Goal: Task Accomplishment & Management: Complete application form

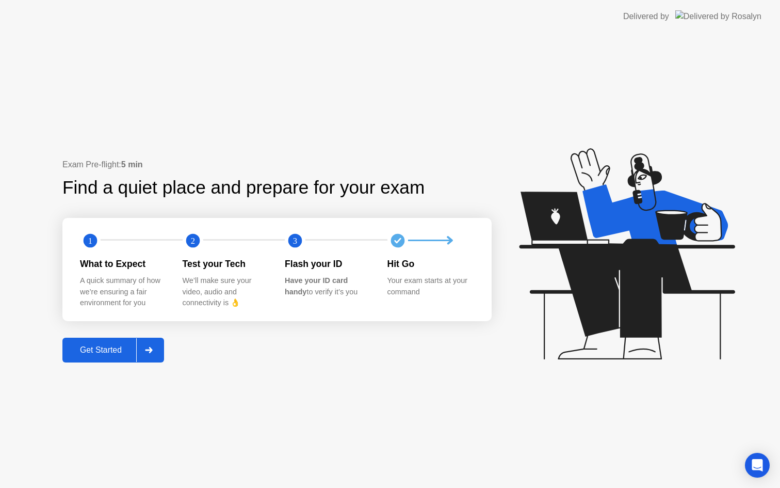
click at [112, 349] on div "Get Started" at bounding box center [101, 349] width 71 height 9
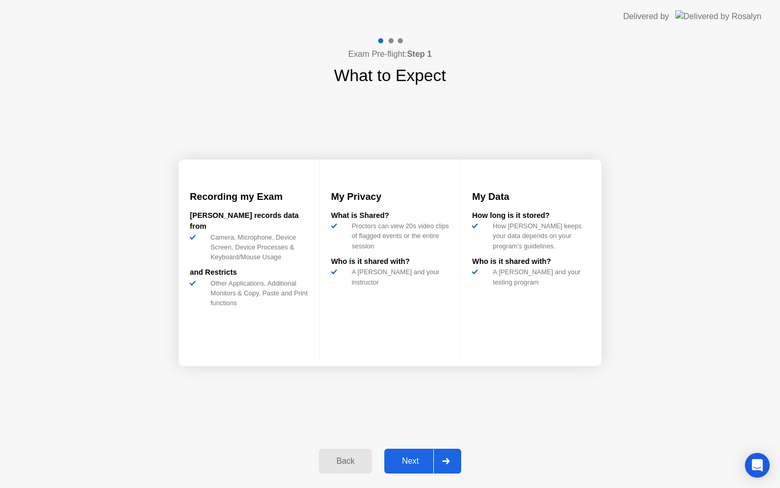
click at [411, 463] on div "Next" at bounding box center [410, 460] width 46 height 9
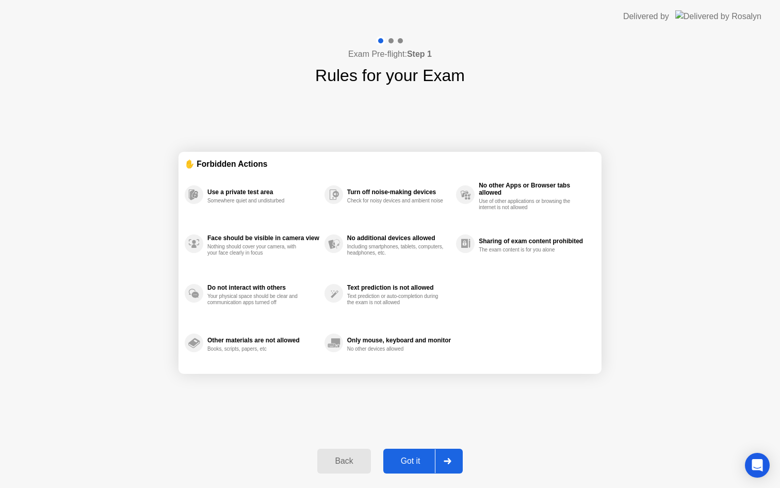
click at [413, 462] on div "Got it" at bounding box center [410, 460] width 48 height 9
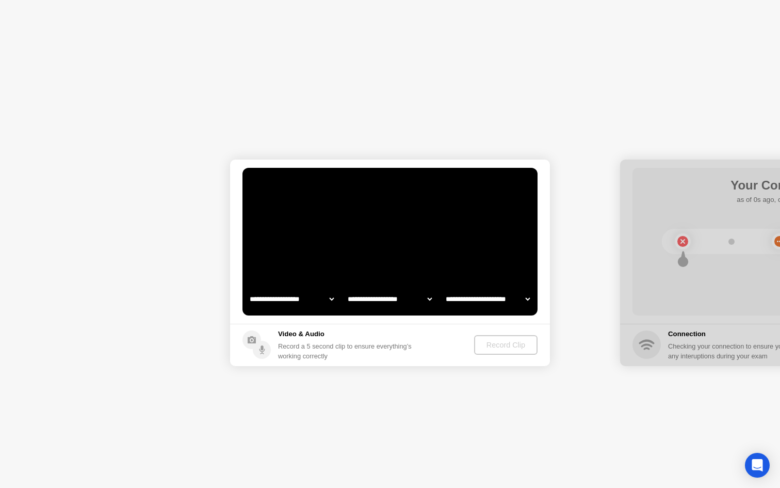
select select "**********"
select select "*******"
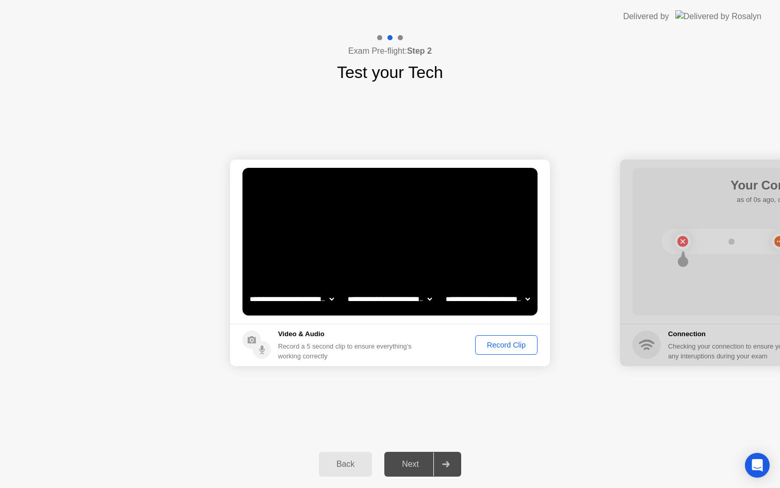
click at [490, 346] on div "Record Clip" at bounding box center [506, 345] width 55 height 8
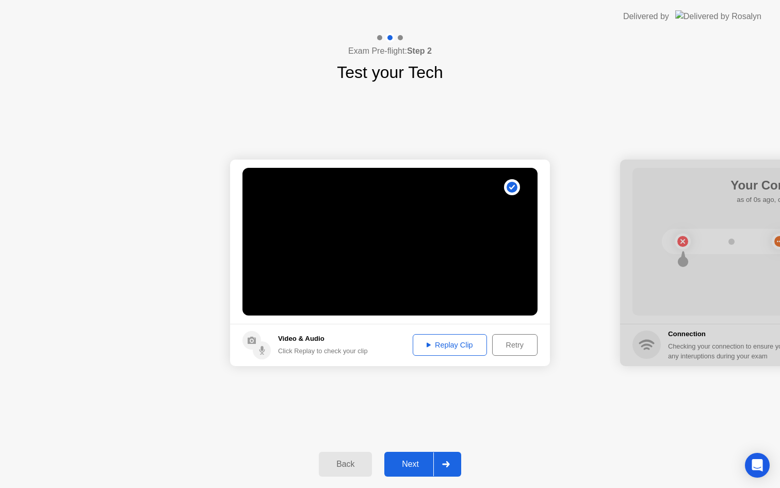
click at [460, 345] on div "Replay Clip" at bounding box center [449, 345] width 67 height 8
click at [416, 344] on div "Replay Clip" at bounding box center [449, 345] width 67 height 8
click at [424, 464] on div "Next" at bounding box center [410, 463] width 46 height 9
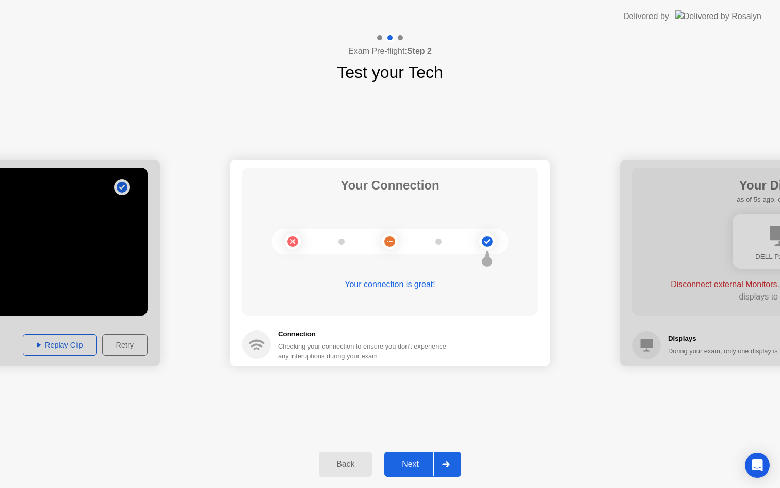
click at [423, 460] on div "Next" at bounding box center [410, 463] width 46 height 9
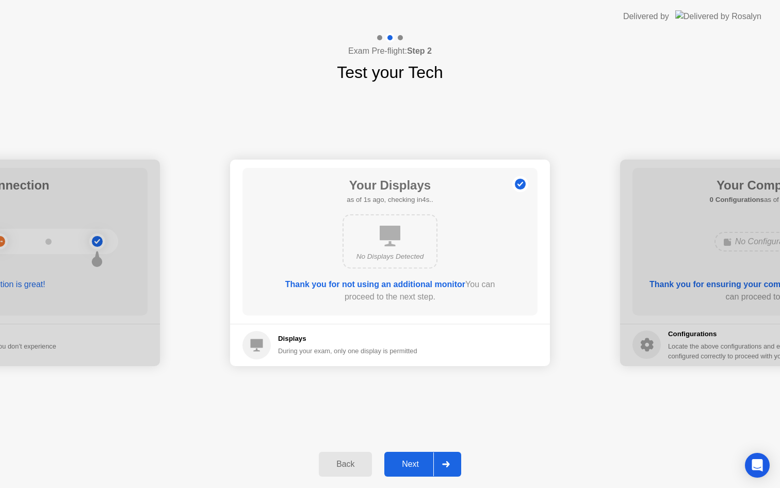
click at [409, 463] on div "Next" at bounding box center [410, 463] width 46 height 9
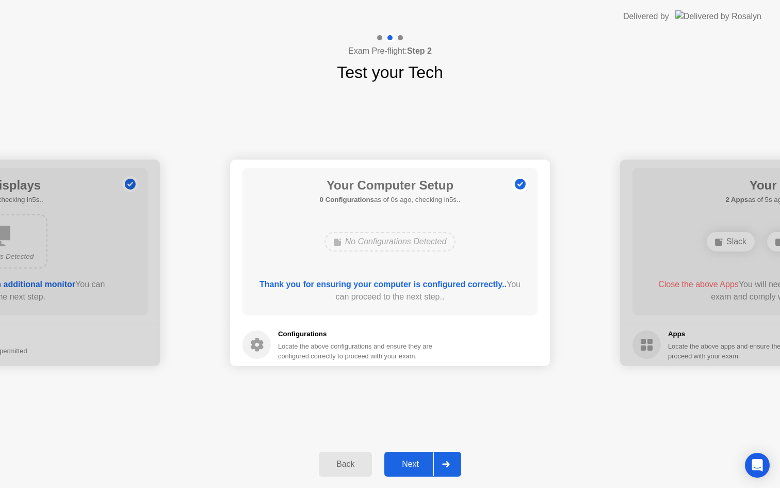
click at [410, 461] on div "Next" at bounding box center [410, 463] width 46 height 9
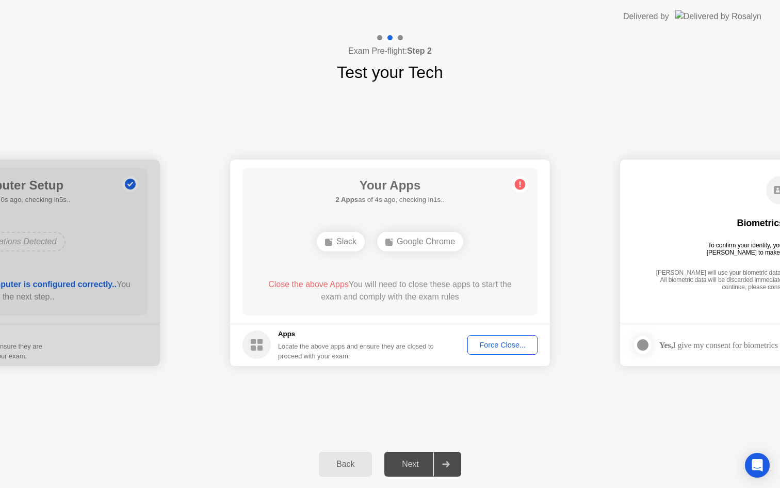
click at [503, 338] on button "Force Close..." at bounding box center [502, 345] width 70 height 20
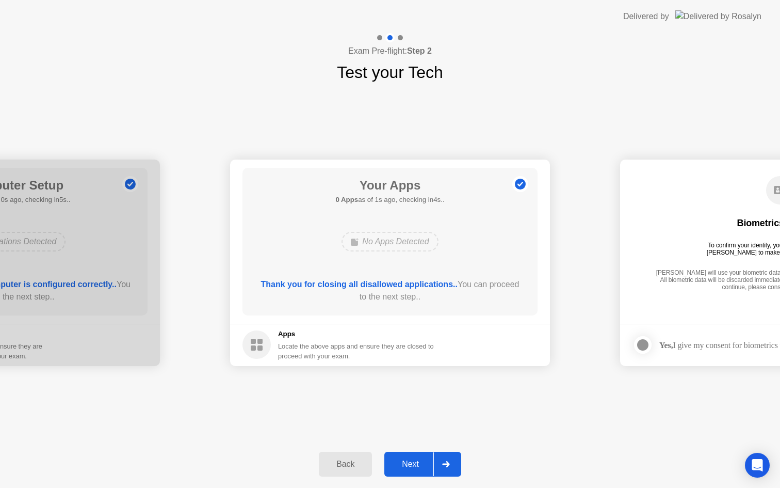
click at [422, 464] on div "Next" at bounding box center [410, 463] width 46 height 9
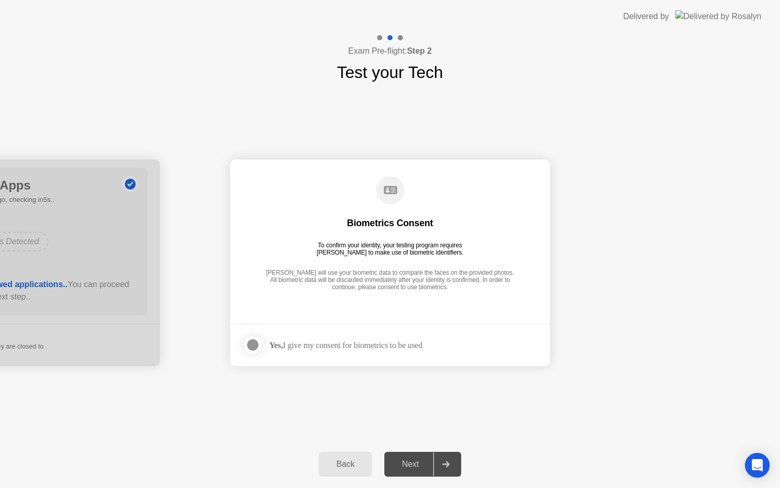
click at [345, 348] on div "Yes, I give my consent for biometrics to be used" at bounding box center [345, 345] width 153 height 10
click at [255, 346] on div at bounding box center [253, 344] width 12 height 12
click at [425, 468] on div "Next" at bounding box center [410, 463] width 46 height 9
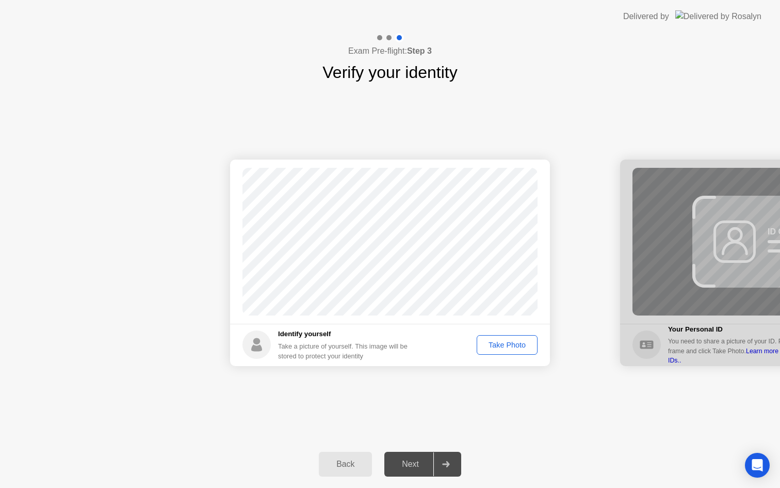
click at [500, 343] on div "Take Photo" at bounding box center [507, 345] width 54 height 8
click at [514, 346] on div "Retake" at bounding box center [514, 345] width 40 height 8
click at [516, 346] on div "Take Photo" at bounding box center [507, 345] width 54 height 8
click at [516, 346] on div "Retake" at bounding box center [514, 345] width 40 height 8
click at [516, 346] on div "Take Photo" at bounding box center [507, 345] width 54 height 8
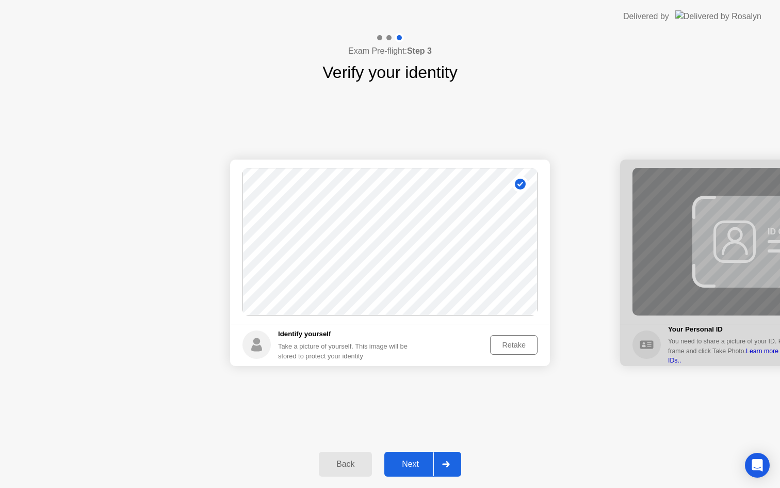
click at [413, 464] on div "Next" at bounding box center [410, 463] width 46 height 9
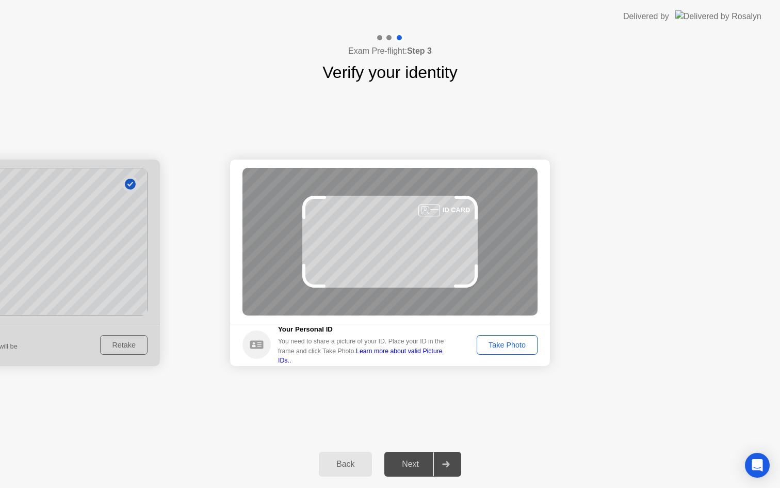
click at [507, 349] on div "Take Photo" at bounding box center [507, 345] width 54 height 8
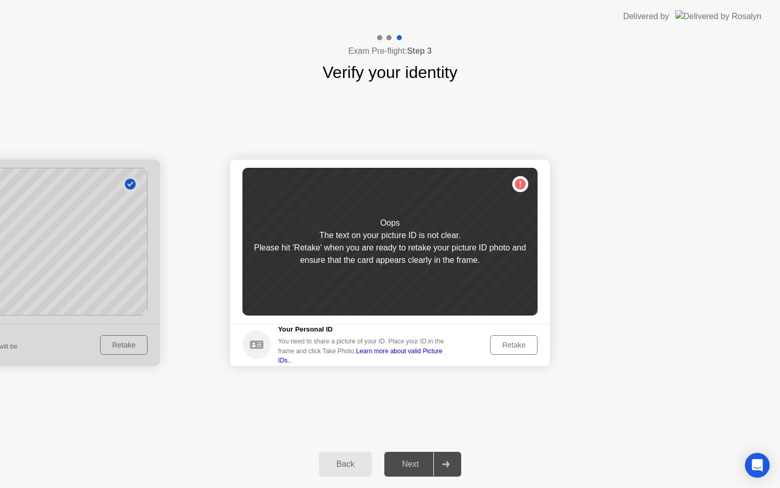
click at [507, 349] on div "Retake" at bounding box center [514, 345] width 40 height 8
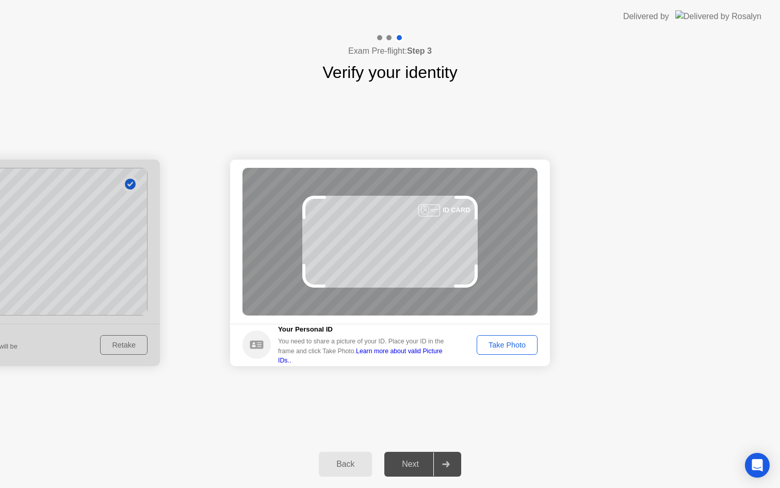
click at [507, 349] on div "Take Photo" at bounding box center [507, 345] width 54 height 8
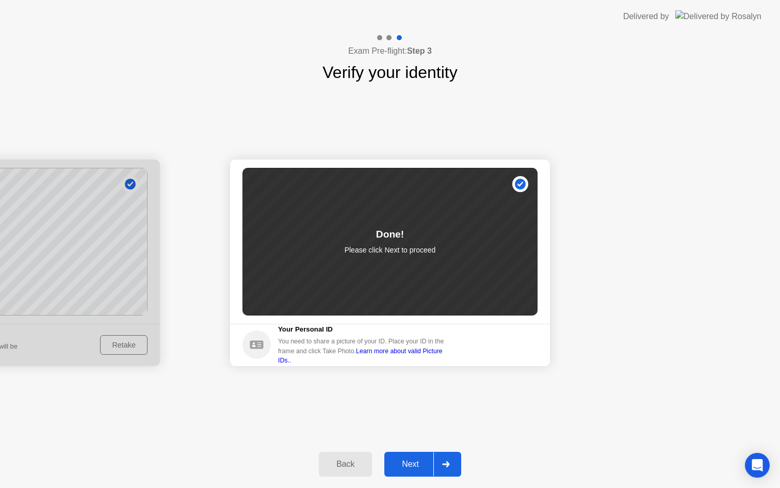
click at [420, 461] on div "Next" at bounding box center [410, 463] width 46 height 9
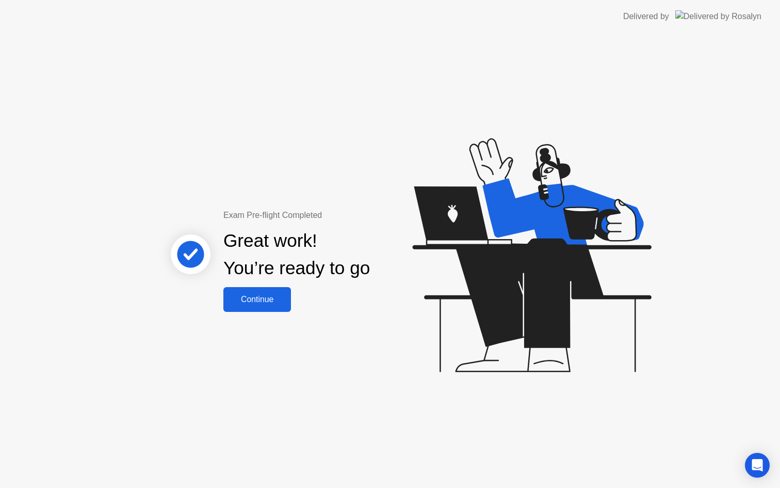
click at [259, 295] on div "Continue" at bounding box center [257, 299] width 61 height 9
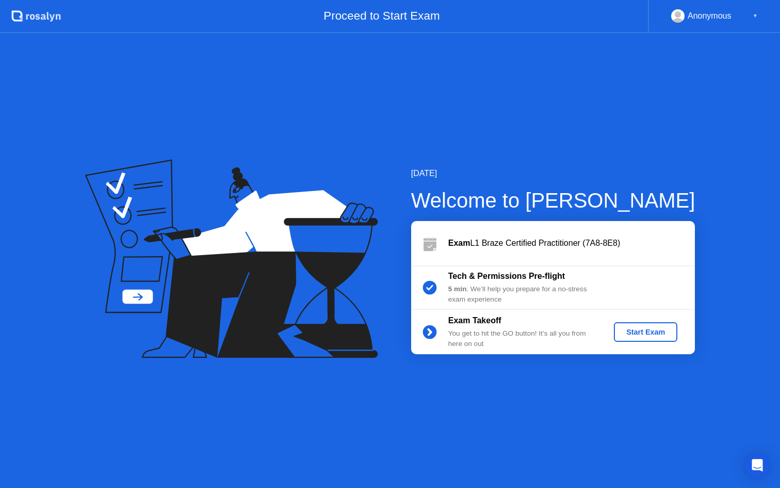
click at [651, 335] on div "Start Exam" at bounding box center [645, 332] width 55 height 8
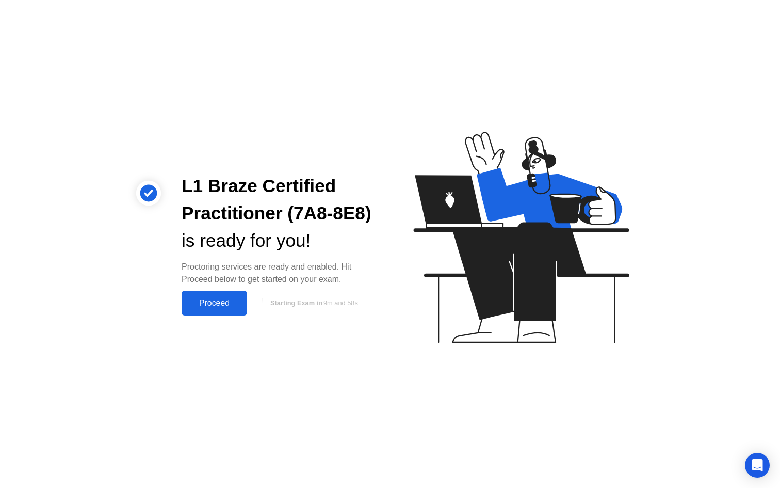
click at [223, 298] on div "Proceed" at bounding box center [214, 302] width 59 height 9
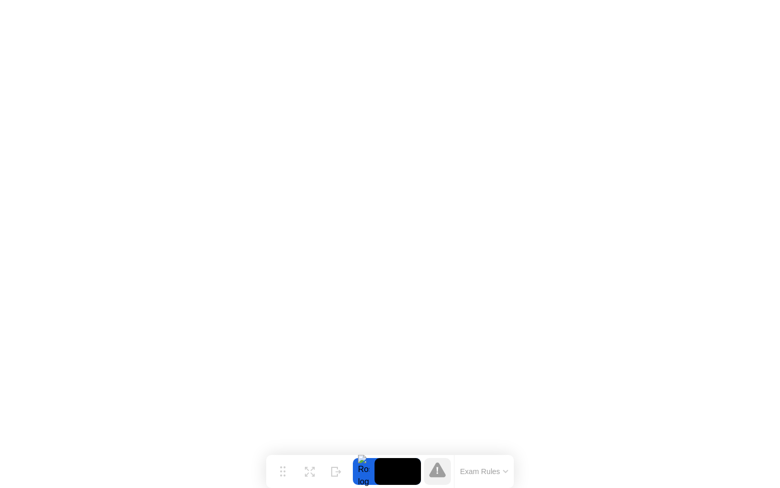
click at [475, 471] on button "Exam Rules" at bounding box center [484, 470] width 55 height 9
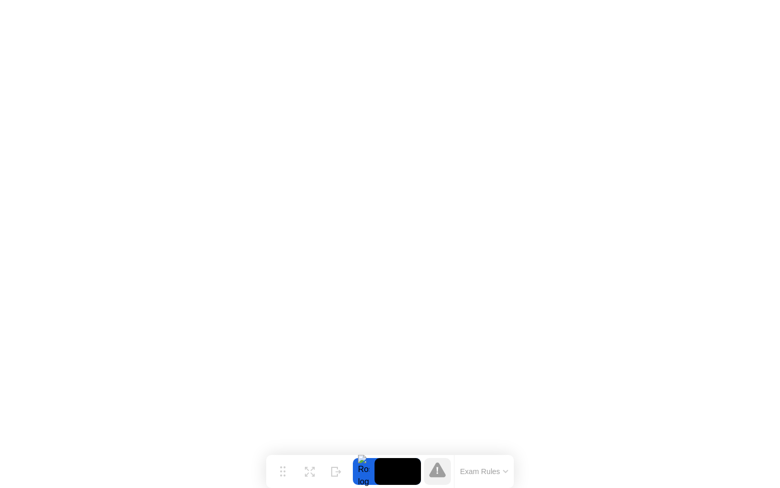
click at [363, 470] on div at bounding box center [364, 471] width 22 height 27
click at [446, 464] on div at bounding box center [437, 471] width 27 height 27
